Goal: Information Seeking & Learning: Learn about a topic

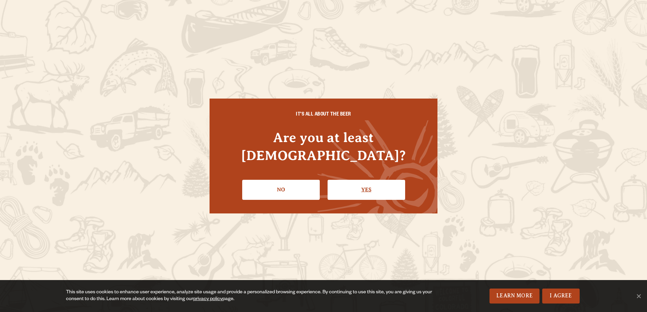
click at [351, 180] on link "Yes" at bounding box center [366, 190] width 78 height 20
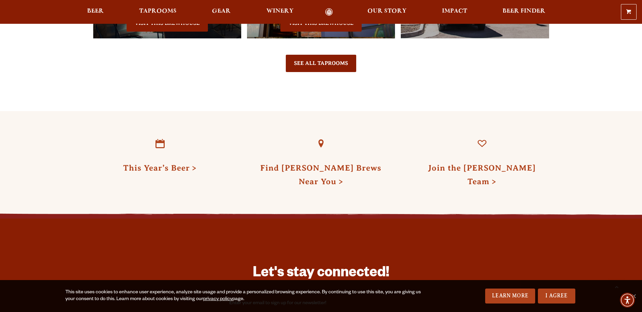
scroll to position [1836, 0]
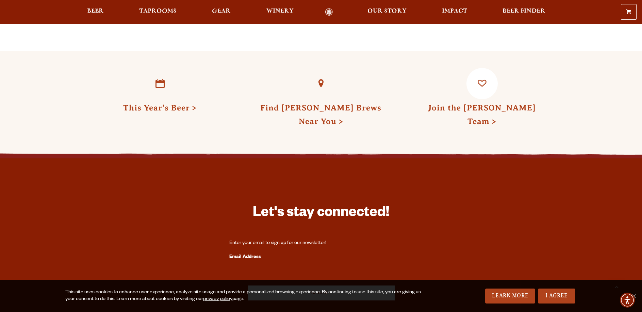
click at [447, 103] on link "Join the [PERSON_NAME] Team" at bounding box center [482, 114] width 108 height 22
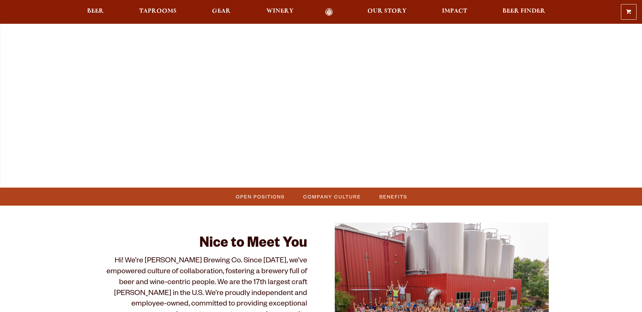
scroll to position [102, 0]
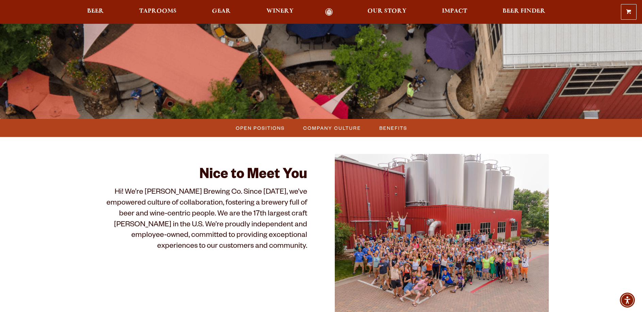
click at [261, 136] on ul "Open Positions Company Culture Benefits" at bounding box center [321, 128] width 490 height 18
click at [262, 132] on span "Open Positions" at bounding box center [260, 128] width 49 height 10
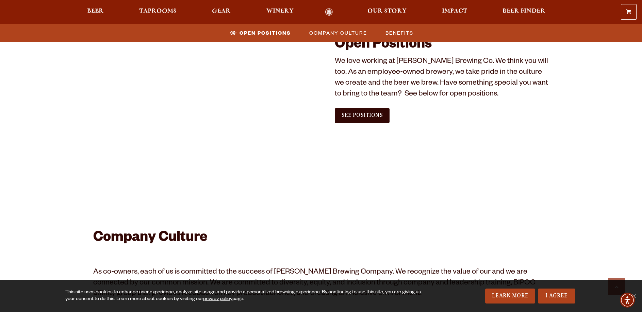
scroll to position [413, 0]
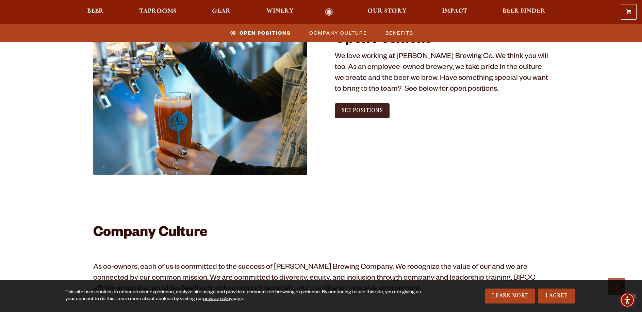
click at [342, 113] on span "See Positions" at bounding box center [361, 110] width 41 height 6
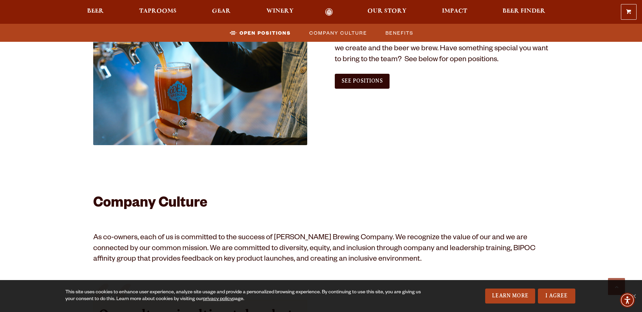
scroll to position [447, 0]
